Goal: Transaction & Acquisition: Book appointment/travel/reservation

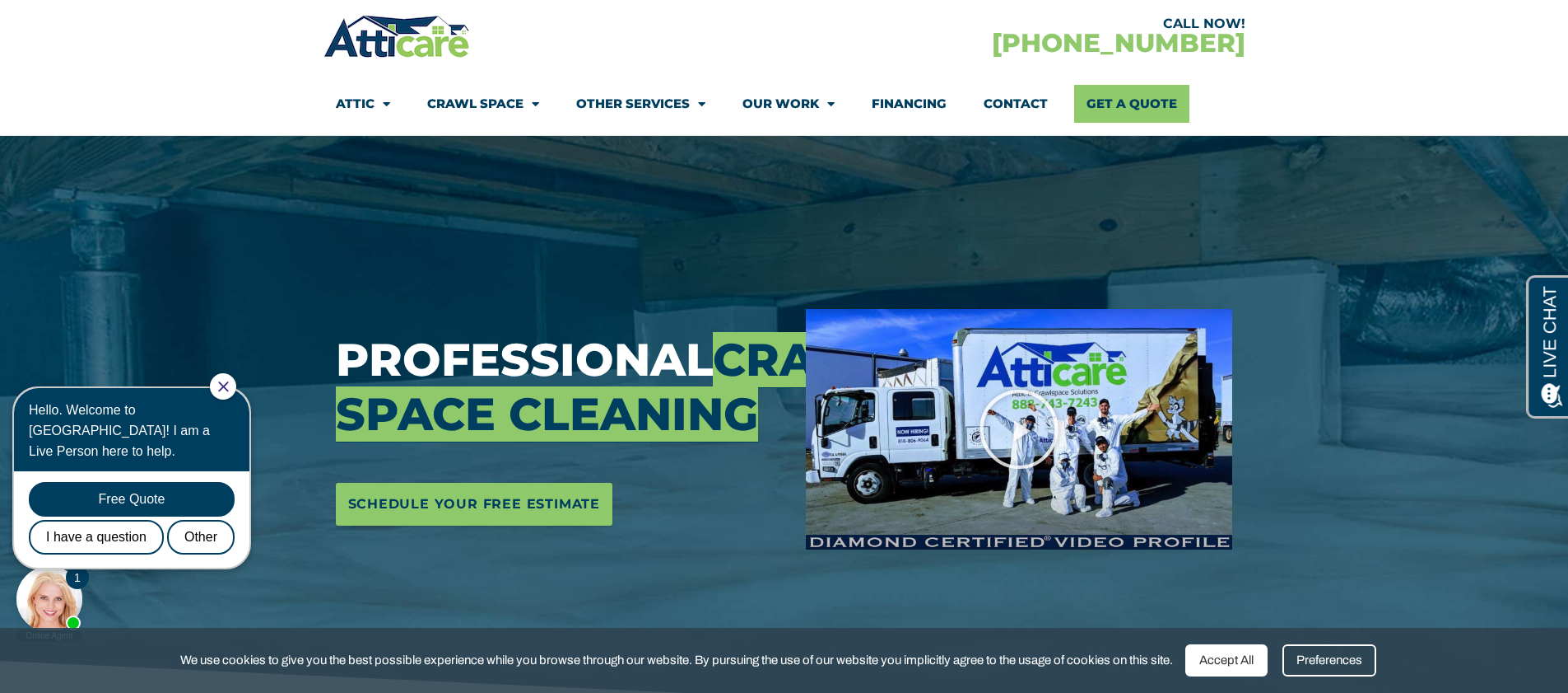
scroll to position [64, 0]
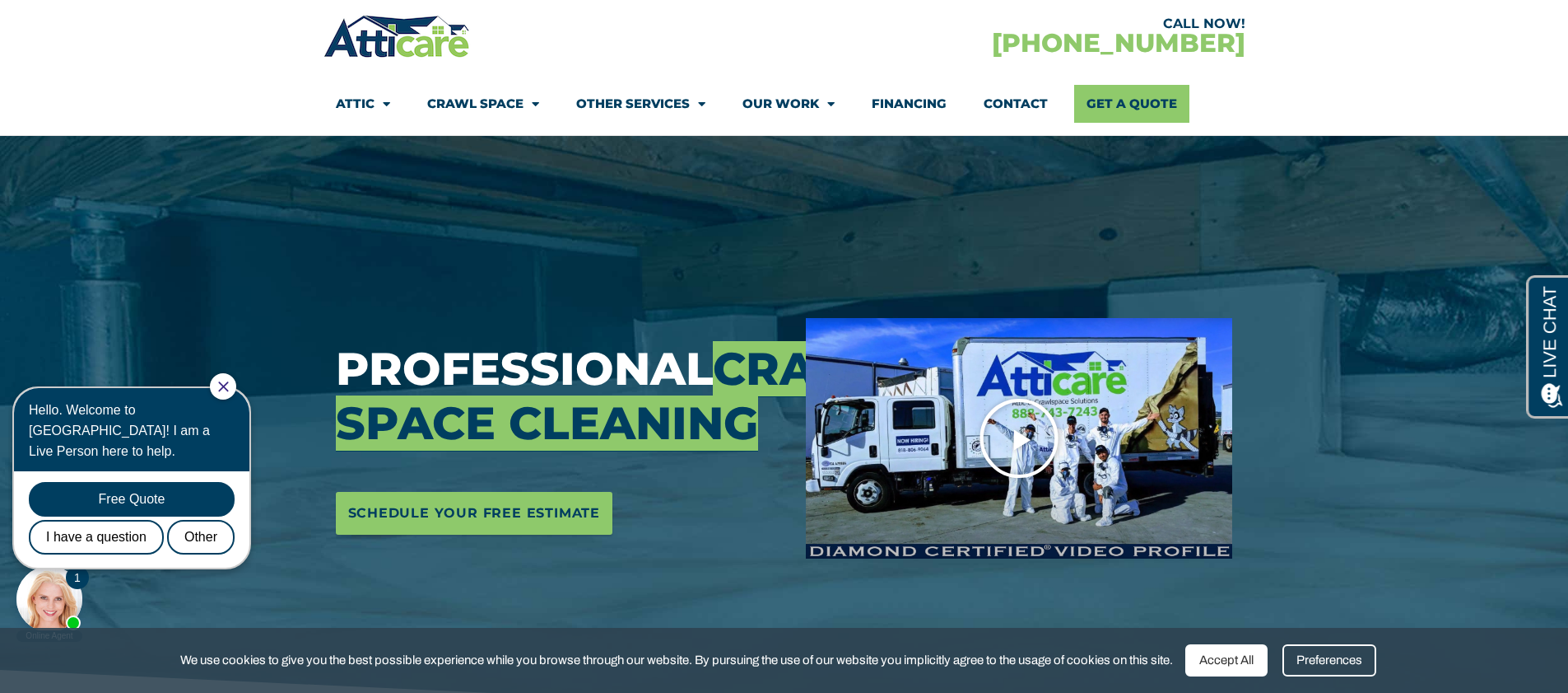
click at [1023, 436] on icon "Play Video" at bounding box center [1018, 437] width 82 height 82
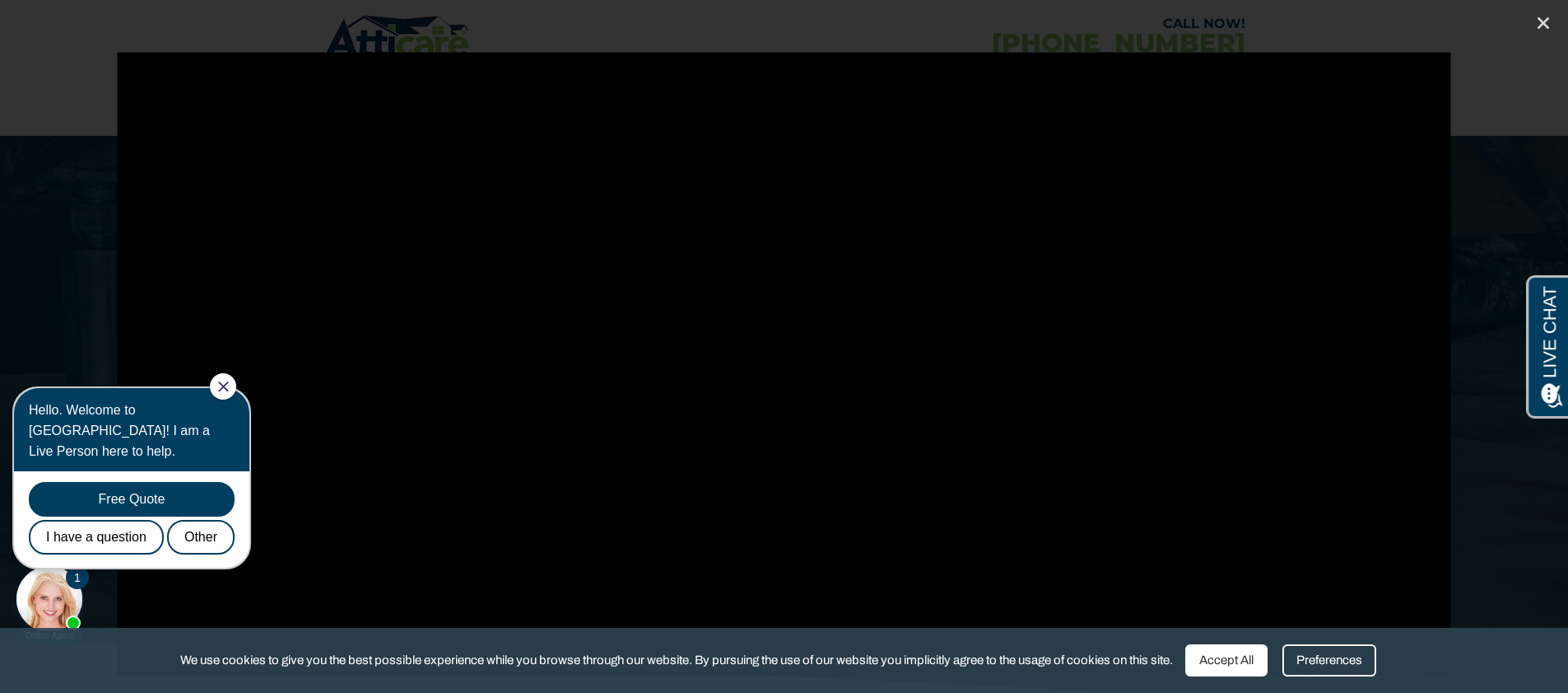
scroll to position [116, 0]
click at [1540, 19] on icon "Close (Esc)" at bounding box center [1543, 23] width 16 height 16
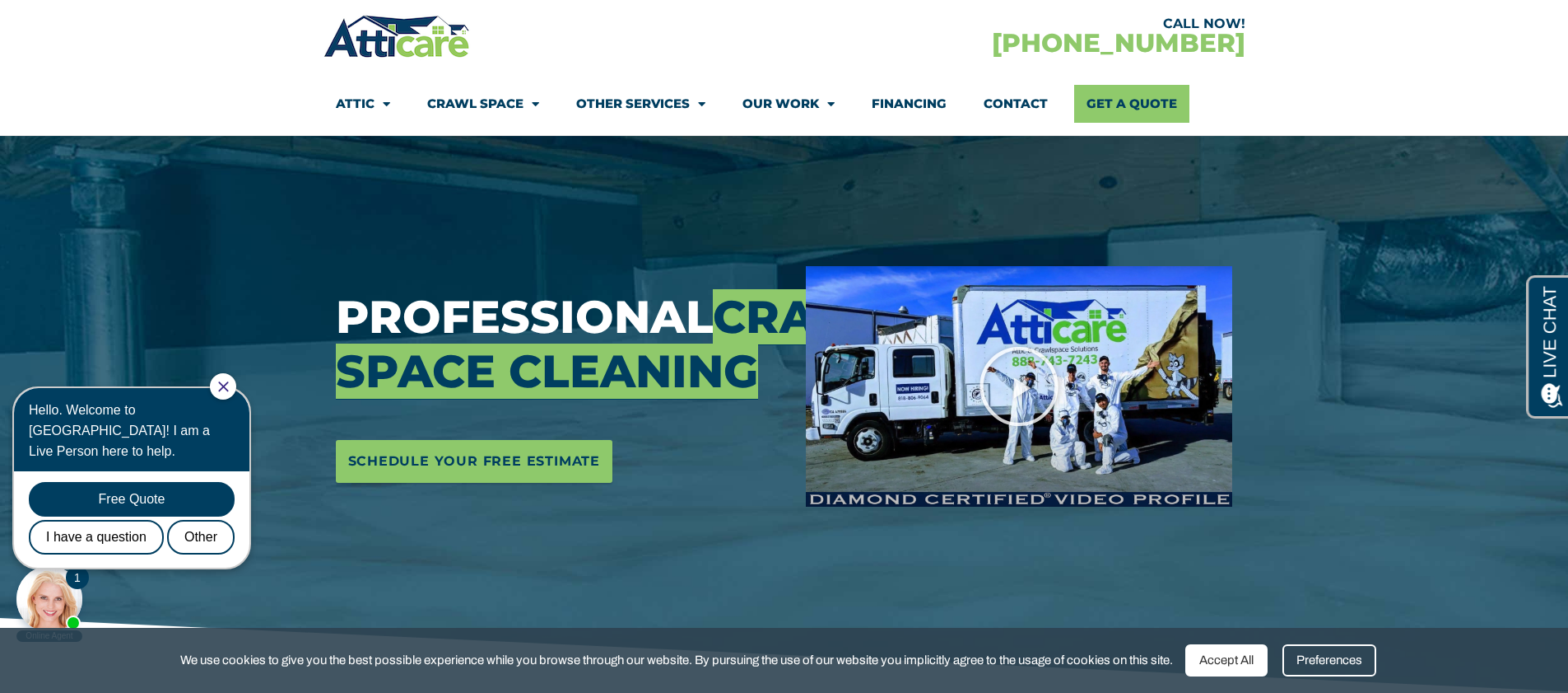
click at [229, 382] on icon "Close Chat" at bounding box center [223, 386] width 10 height 10
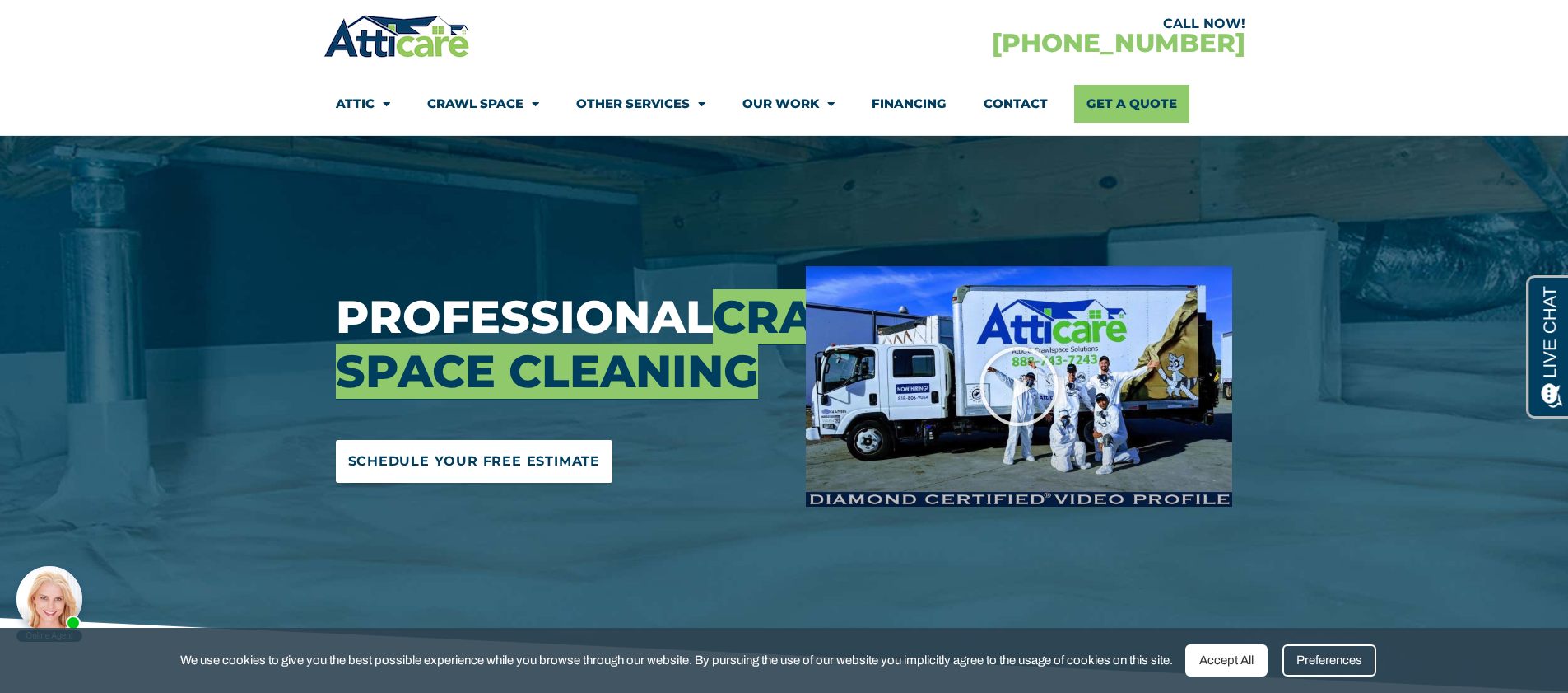
click at [468, 475] on span "Schedule Your Free Estimate" at bounding box center [474, 461] width 253 height 26
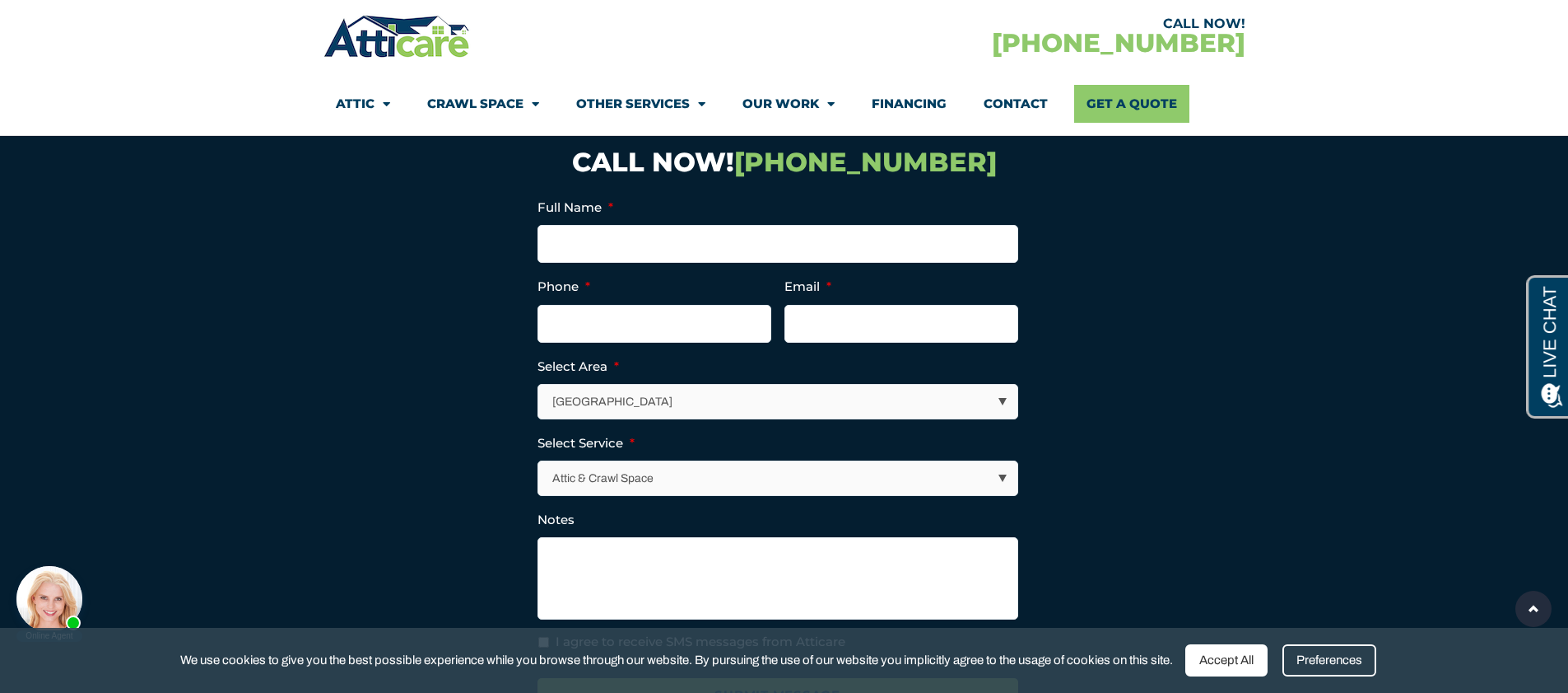
scroll to position [5618, 0]
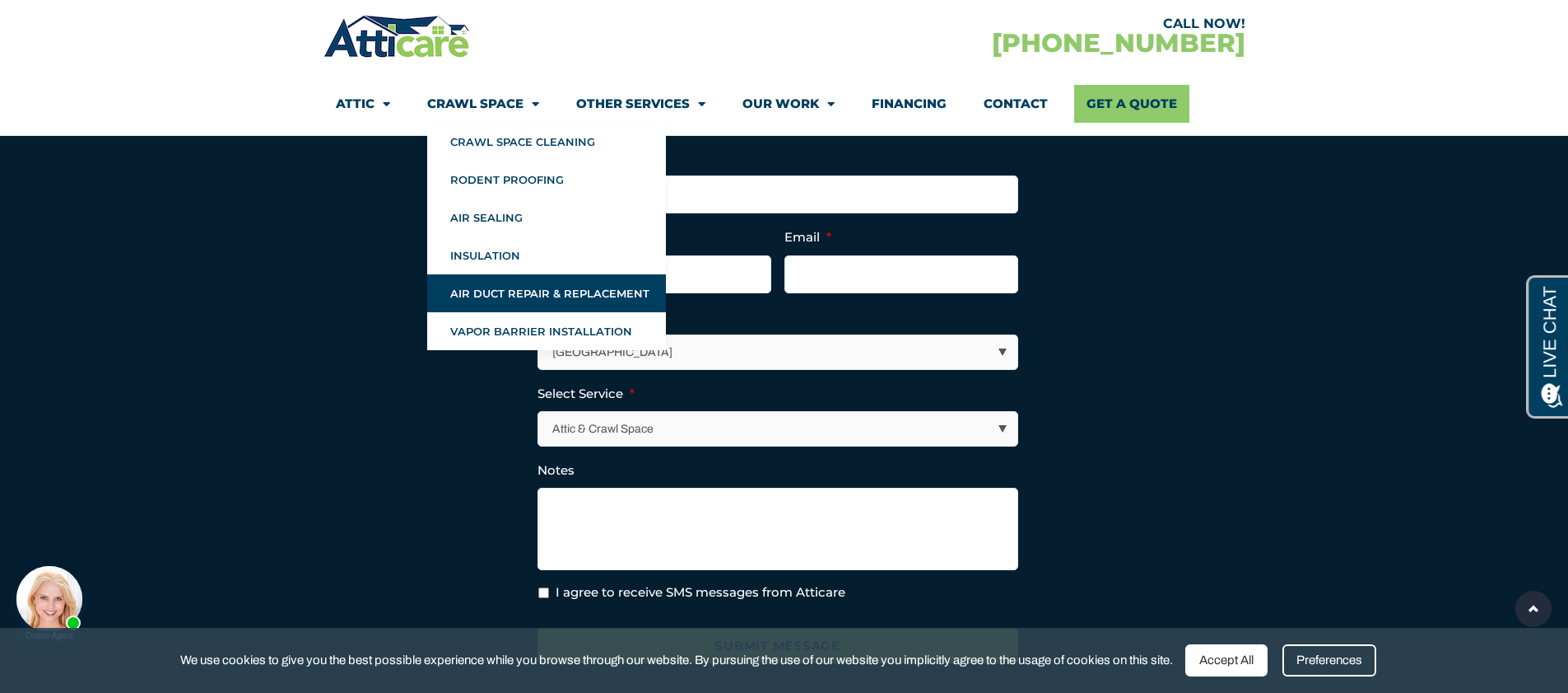
click at [507, 296] on link "Air Duct Repair & Replacement" at bounding box center [546, 294] width 239 height 38
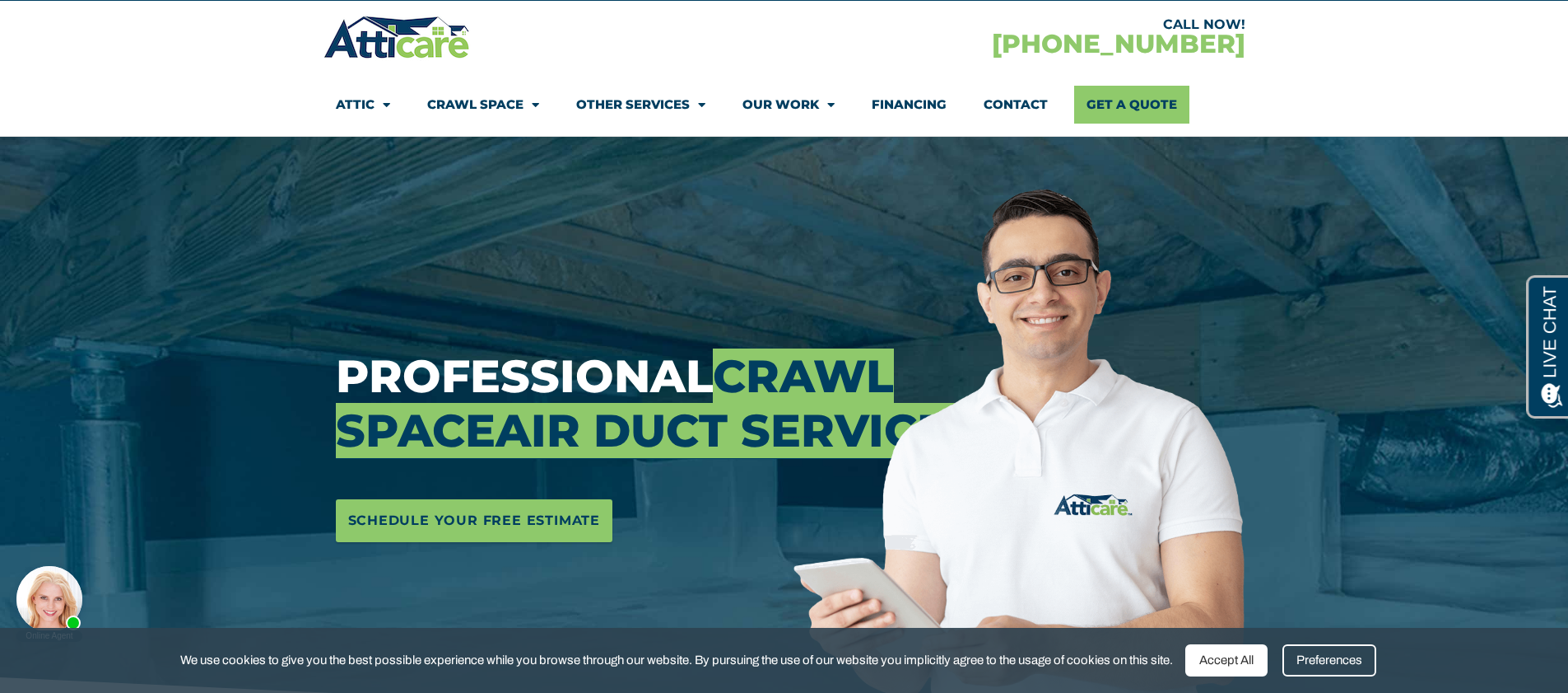
scroll to position [110, 0]
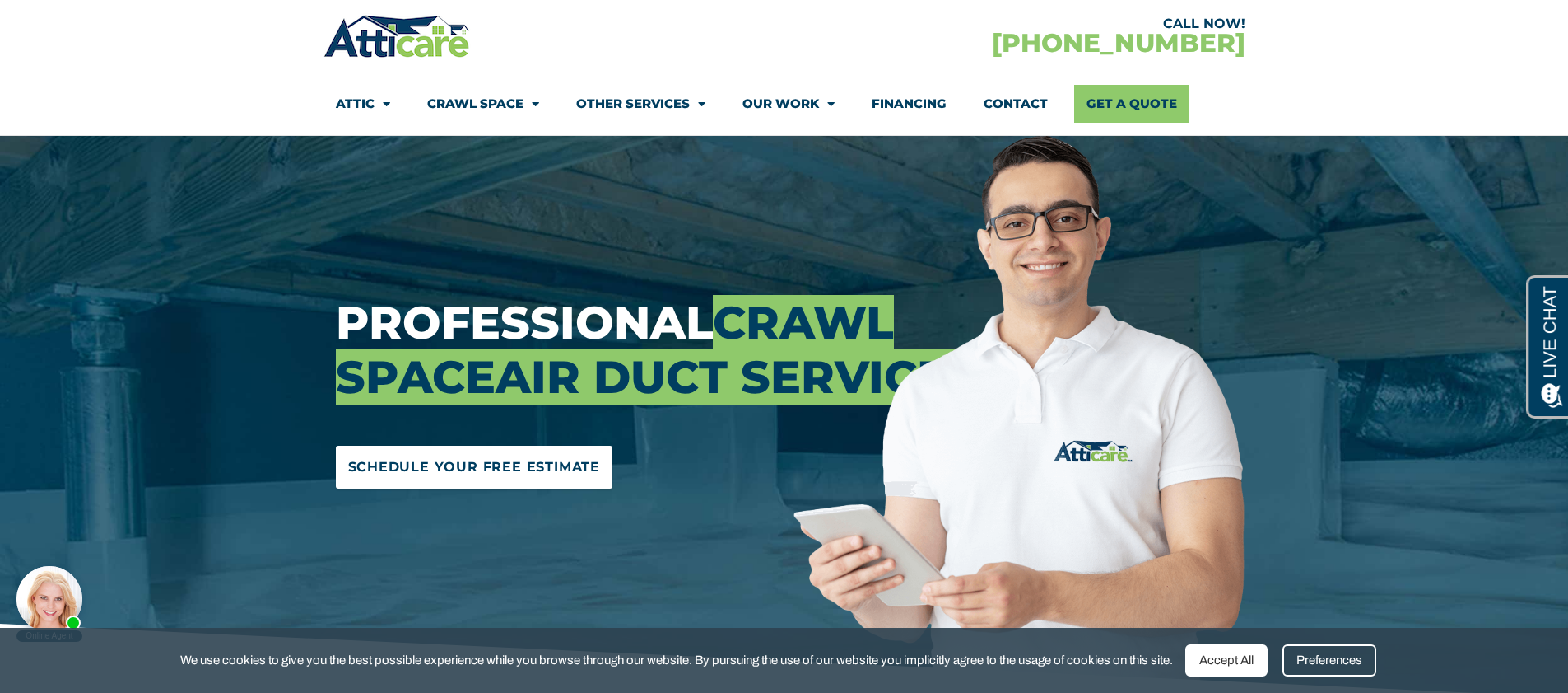
click at [481, 480] on span "Schedule Your Free Estimate" at bounding box center [474, 467] width 253 height 26
